Goal: Find specific page/section: Find specific page/section

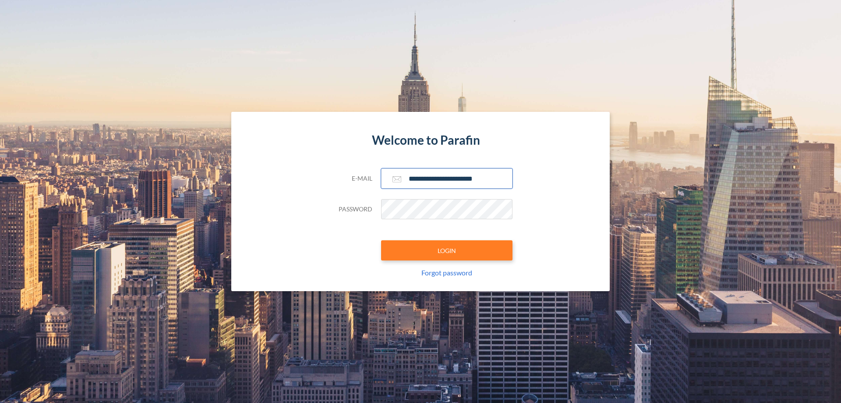
type input "**********"
click at [447, 250] on button "LOGIN" at bounding box center [446, 250] width 131 height 20
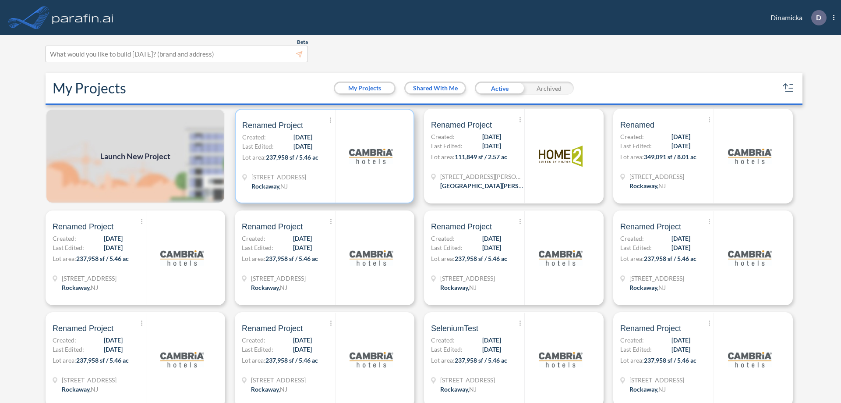
scroll to position [2, 0]
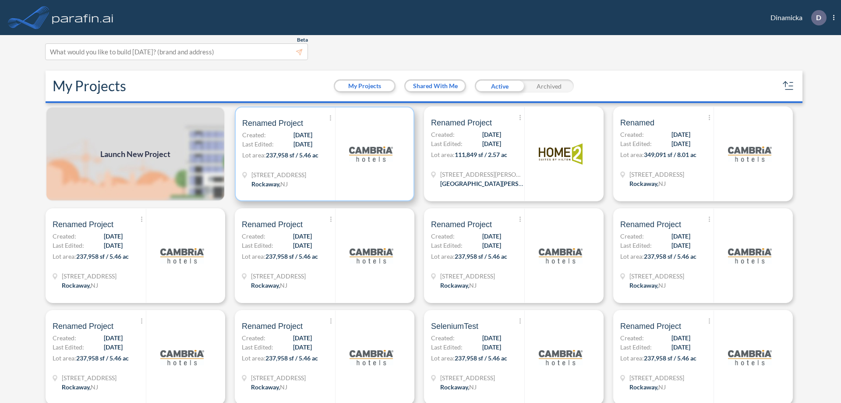
click at [323, 154] on p "Lot area: 237,958 sf / 5.46 ac" at bounding box center [288, 156] width 93 height 13
